Goal: Information Seeking & Learning: Understand process/instructions

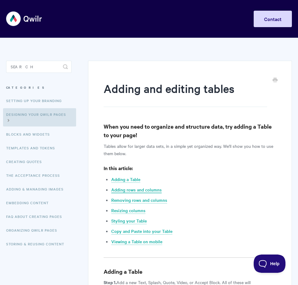
click at [150, 189] on link "Adding rows and columns" at bounding box center [136, 190] width 50 height 7
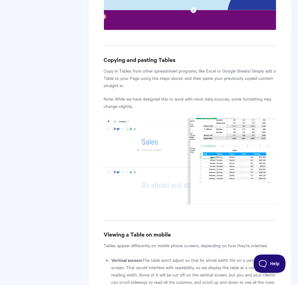
scroll to position [1229, 0]
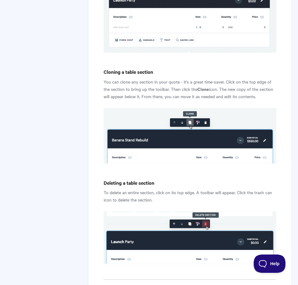
scroll to position [1702, 0]
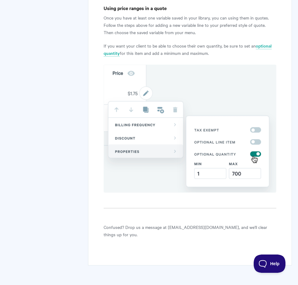
scroll to position [1725, 0]
